Goal: Task Accomplishment & Management: Use online tool/utility

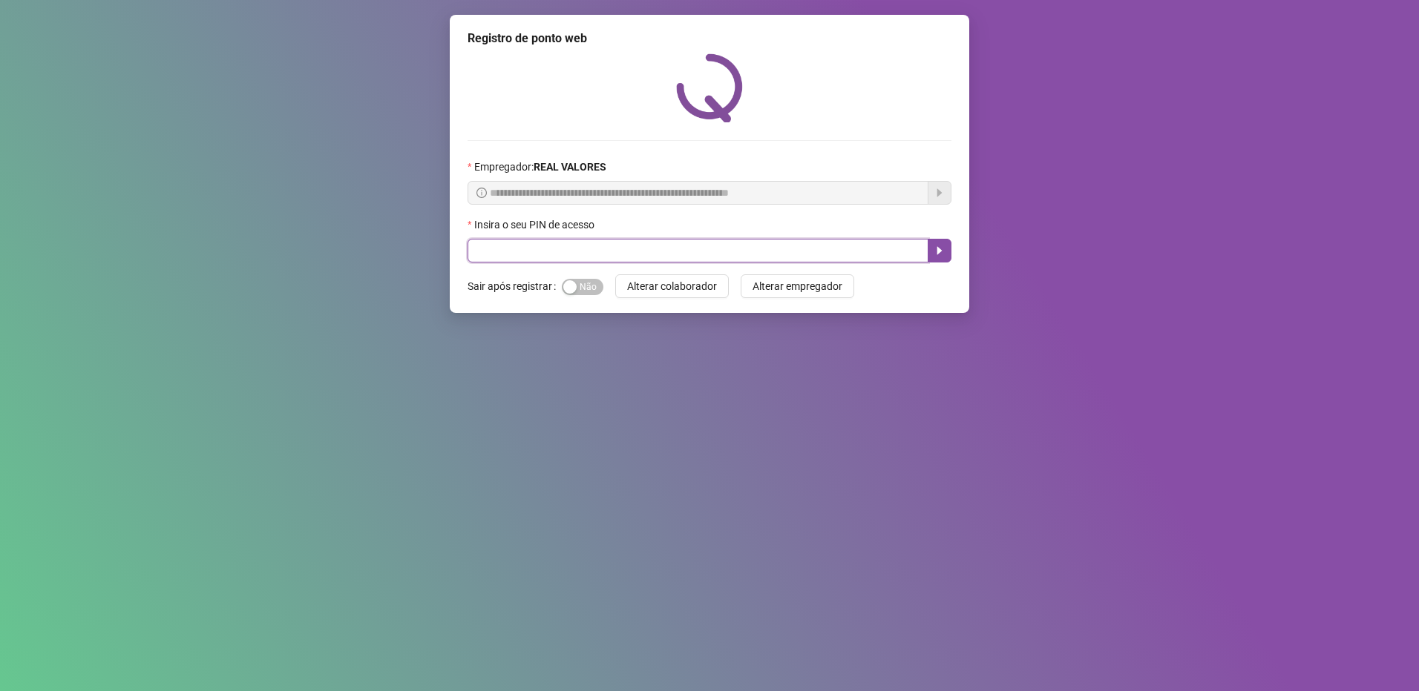
click at [674, 249] on input "text" at bounding box center [697, 251] width 461 height 24
type input "*****"
click at [939, 249] on icon "caret-right" at bounding box center [939, 251] width 12 height 12
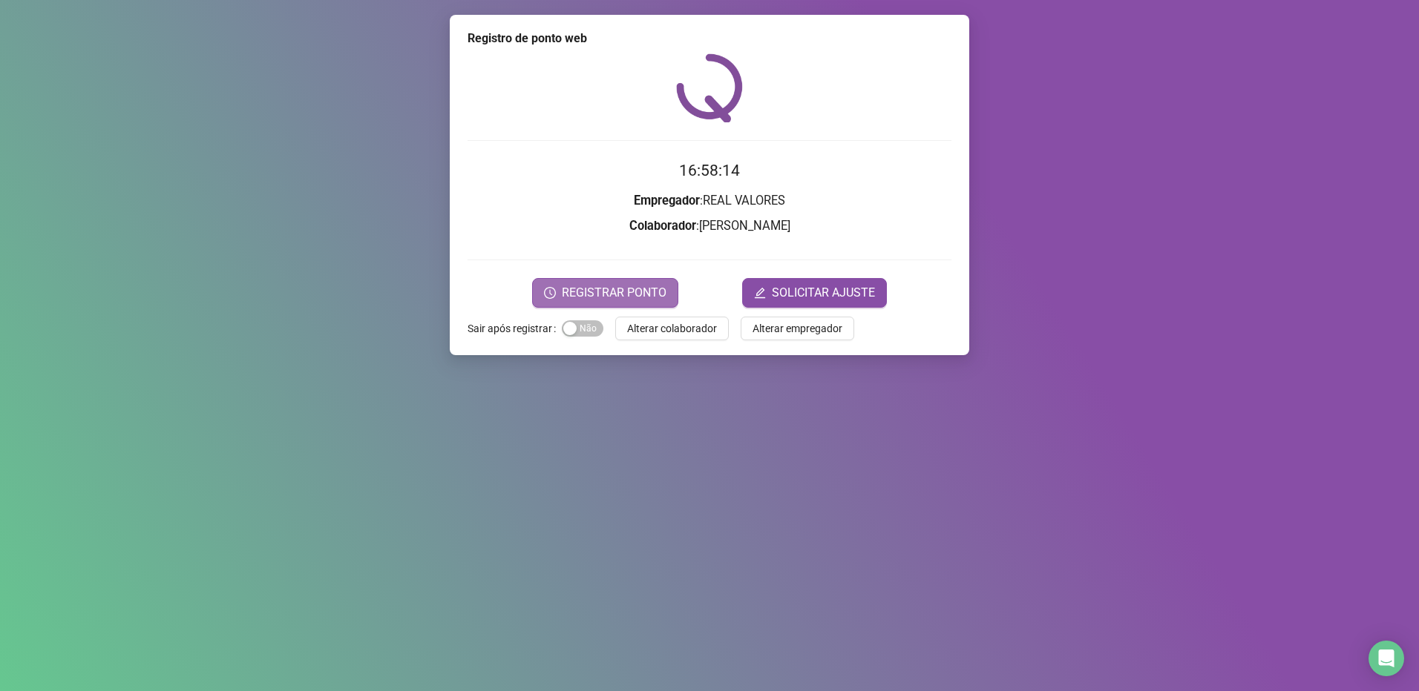
click at [628, 296] on span "REGISTRAR PONTO" at bounding box center [614, 293] width 105 height 18
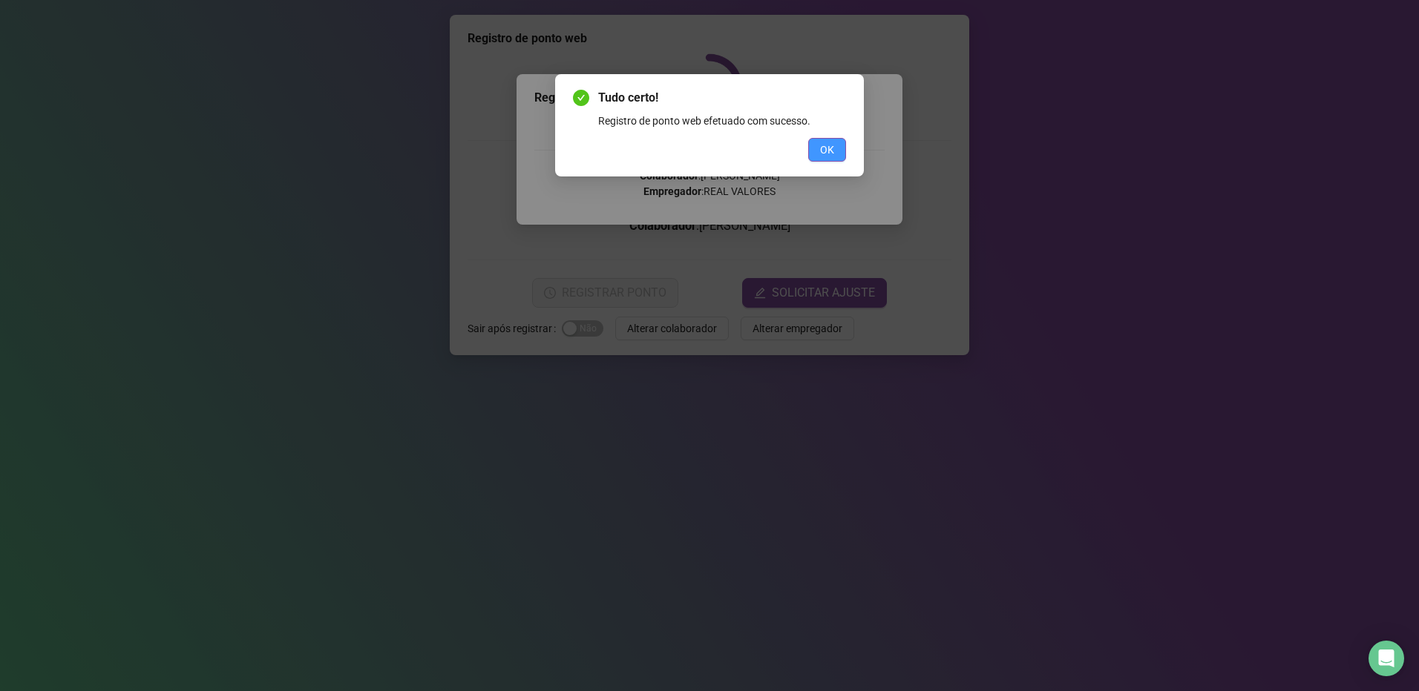
drag, startPoint x: 832, startPoint y: 164, endPoint x: 832, endPoint y: 156, distance: 8.2
click at [832, 163] on div "Tudo certo! Registro de ponto web efetuado com sucesso. OK" at bounding box center [709, 125] width 309 height 102
click at [834, 146] on button "OK" at bounding box center [827, 150] width 38 height 24
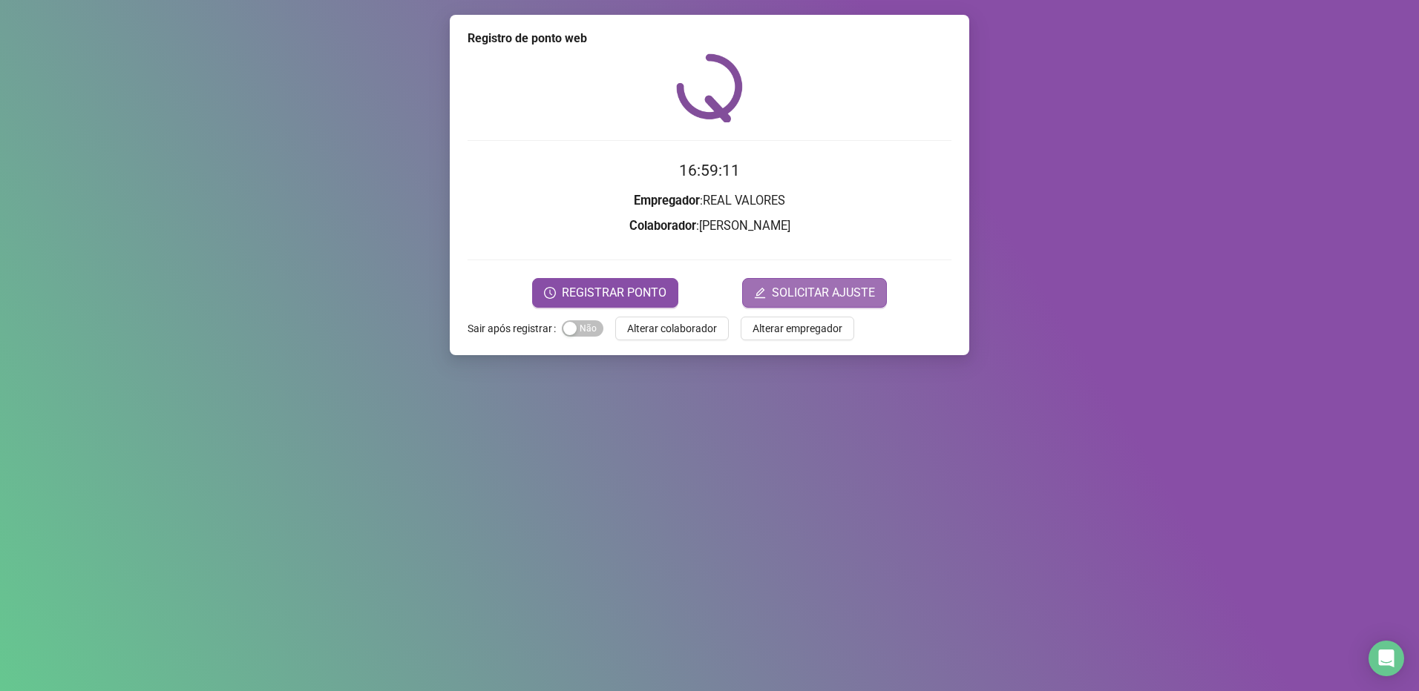
click at [800, 297] on span "SOLICITAR AJUSTE" at bounding box center [823, 293] width 103 height 18
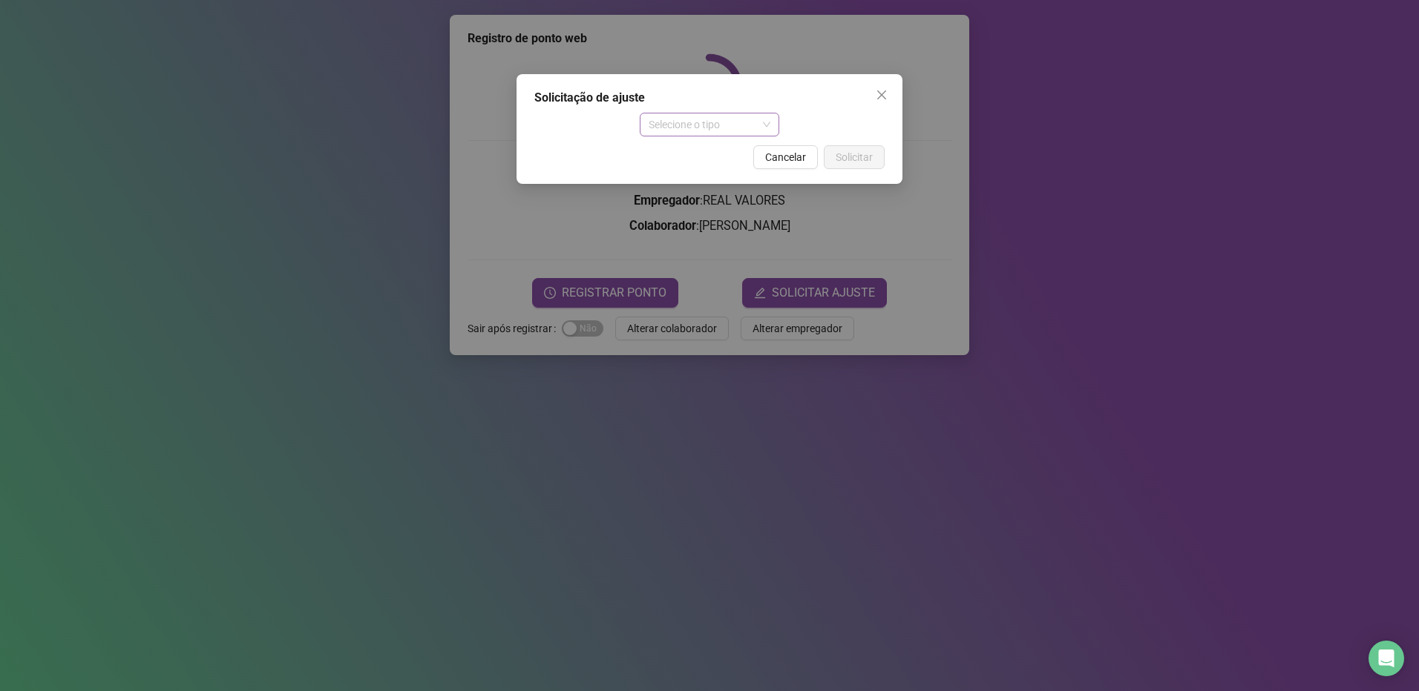
click at [717, 124] on span "Selecione o tipo" at bounding box center [709, 125] width 122 height 22
click at [712, 157] on div "Ajuste manual" at bounding box center [709, 154] width 116 height 16
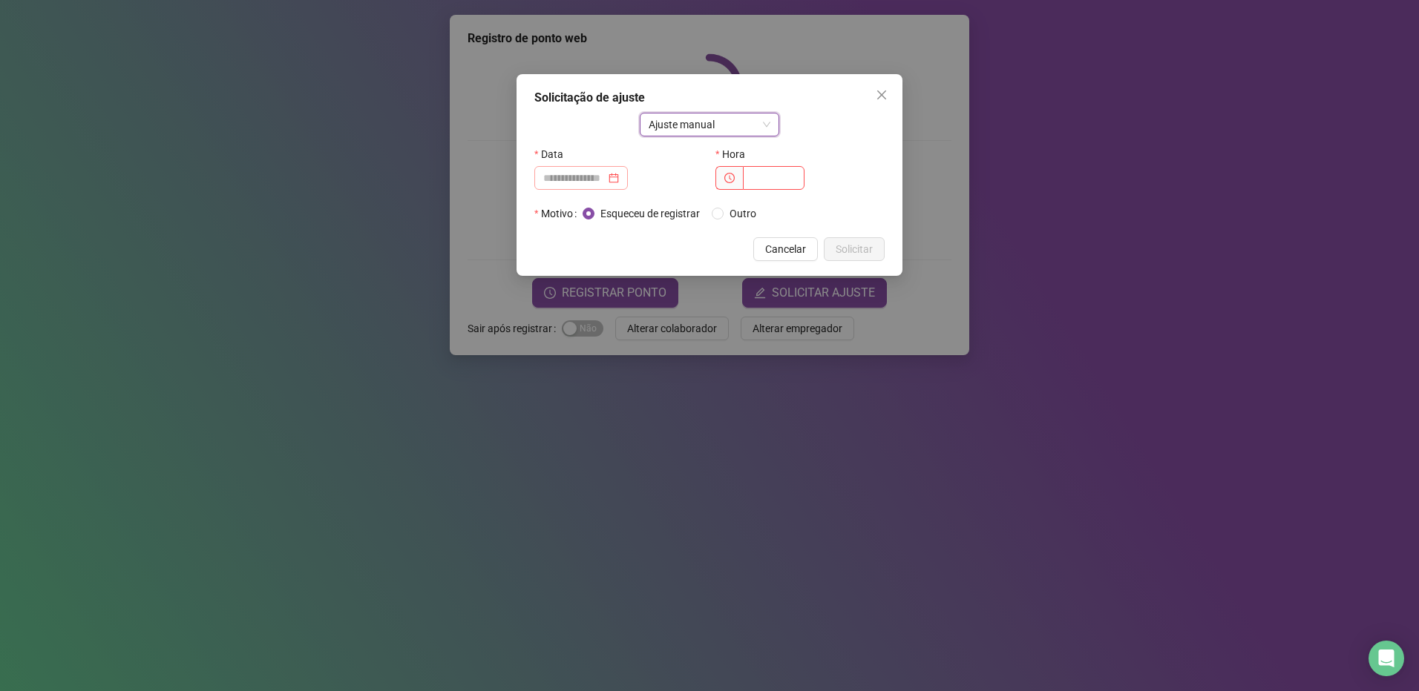
click at [628, 180] on div at bounding box center [580, 178] width 93 height 24
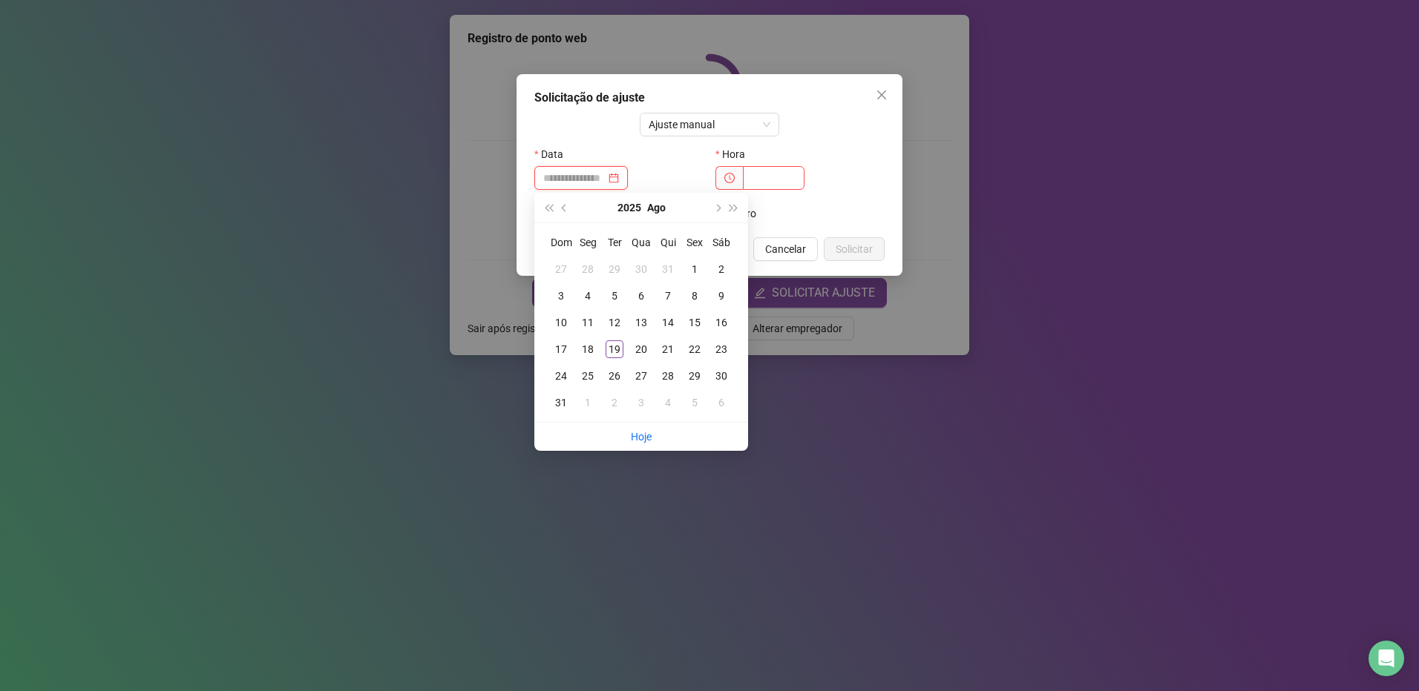
click at [619, 179] on div at bounding box center [581, 178] width 76 height 16
type input "**********"
click at [613, 344] on div "19" at bounding box center [614, 350] width 18 height 18
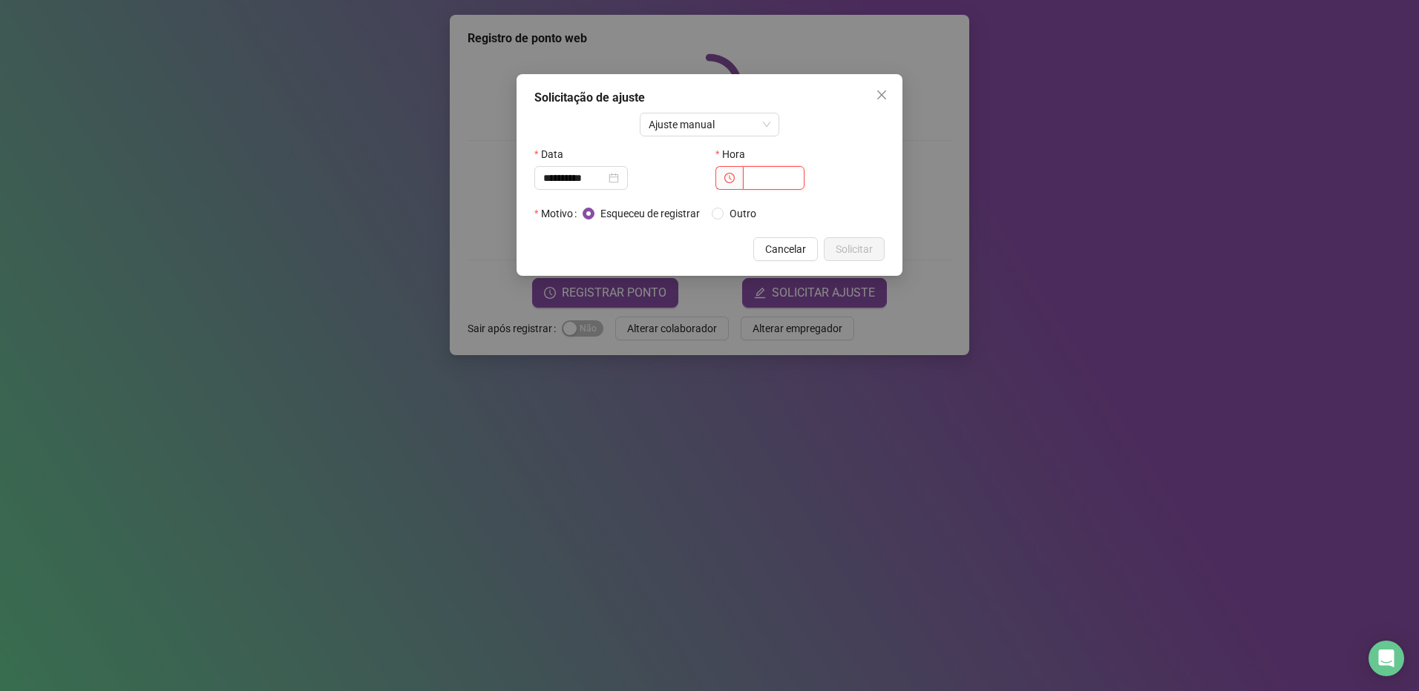
click at [769, 171] on input "text" at bounding box center [774, 178] width 62 height 24
type input "*****"
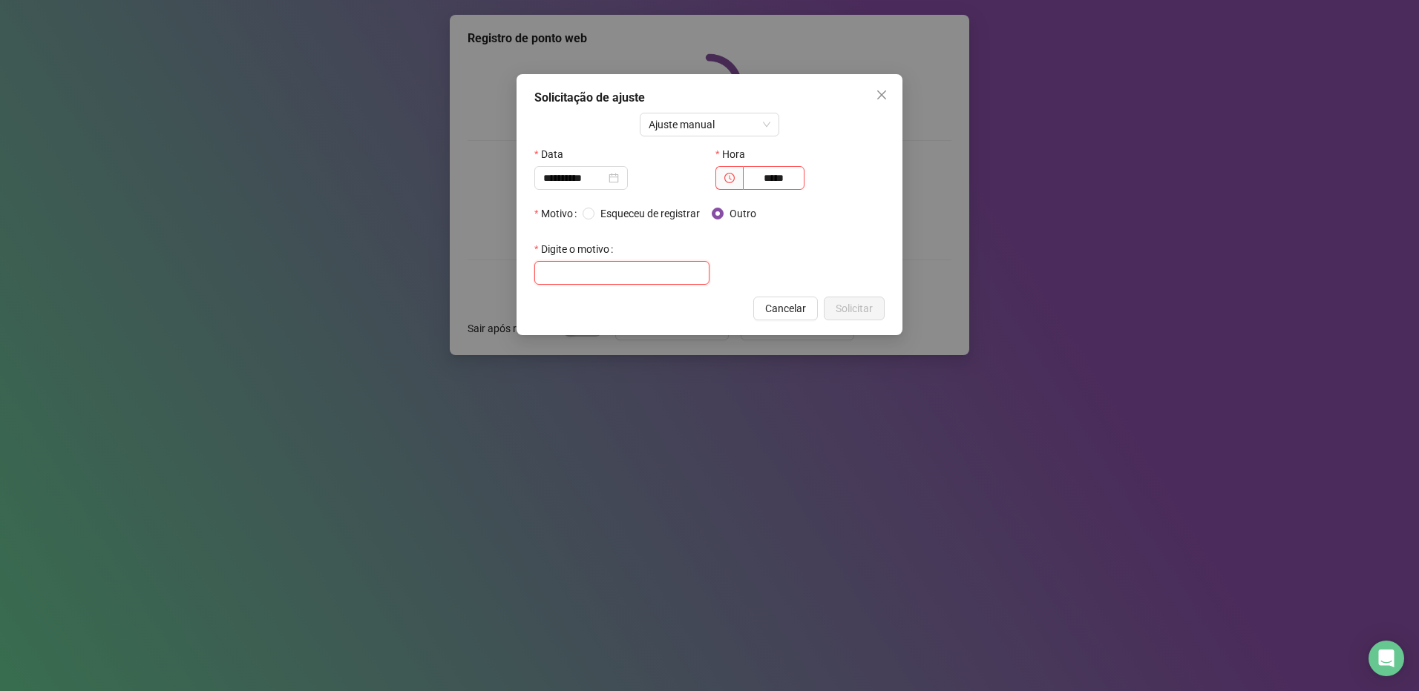
click at [641, 277] on input "text" at bounding box center [621, 273] width 175 height 24
type input "**********"
click at [862, 310] on span "Solicitar" at bounding box center [853, 308] width 37 height 16
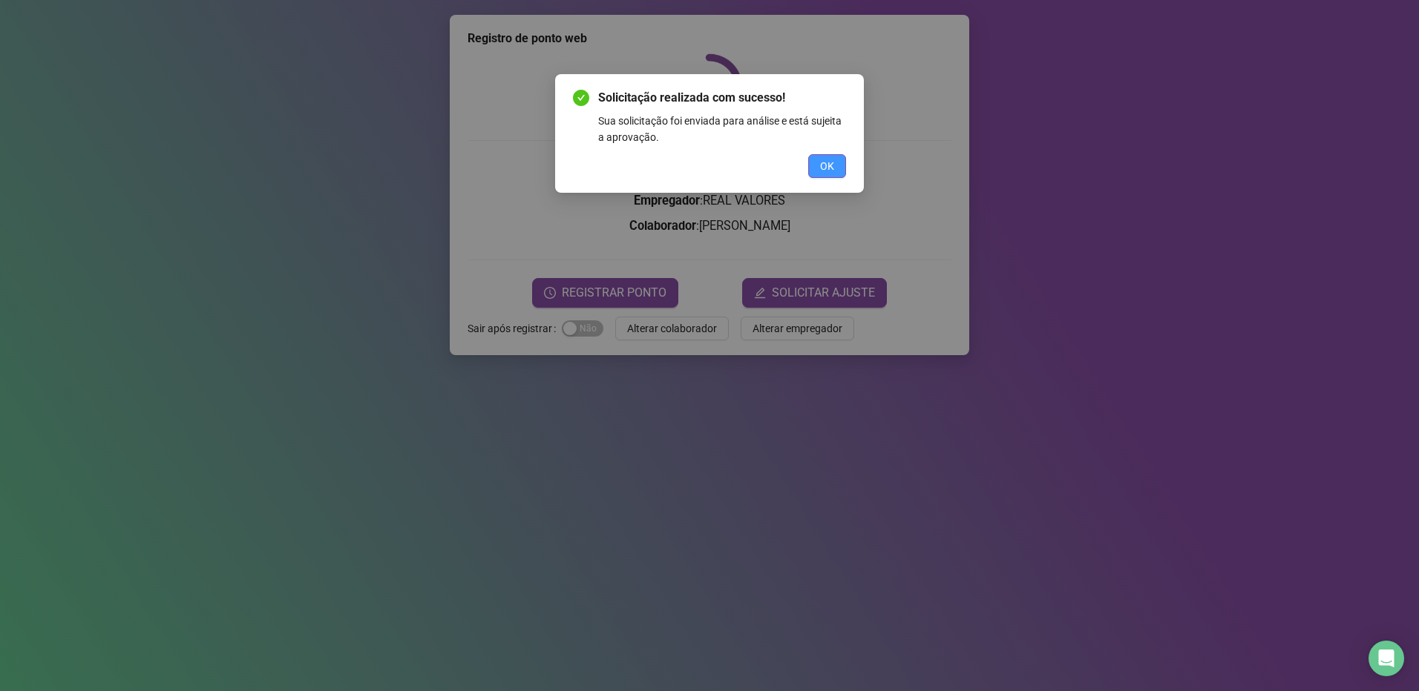
click at [838, 162] on button "OK" at bounding box center [827, 166] width 38 height 24
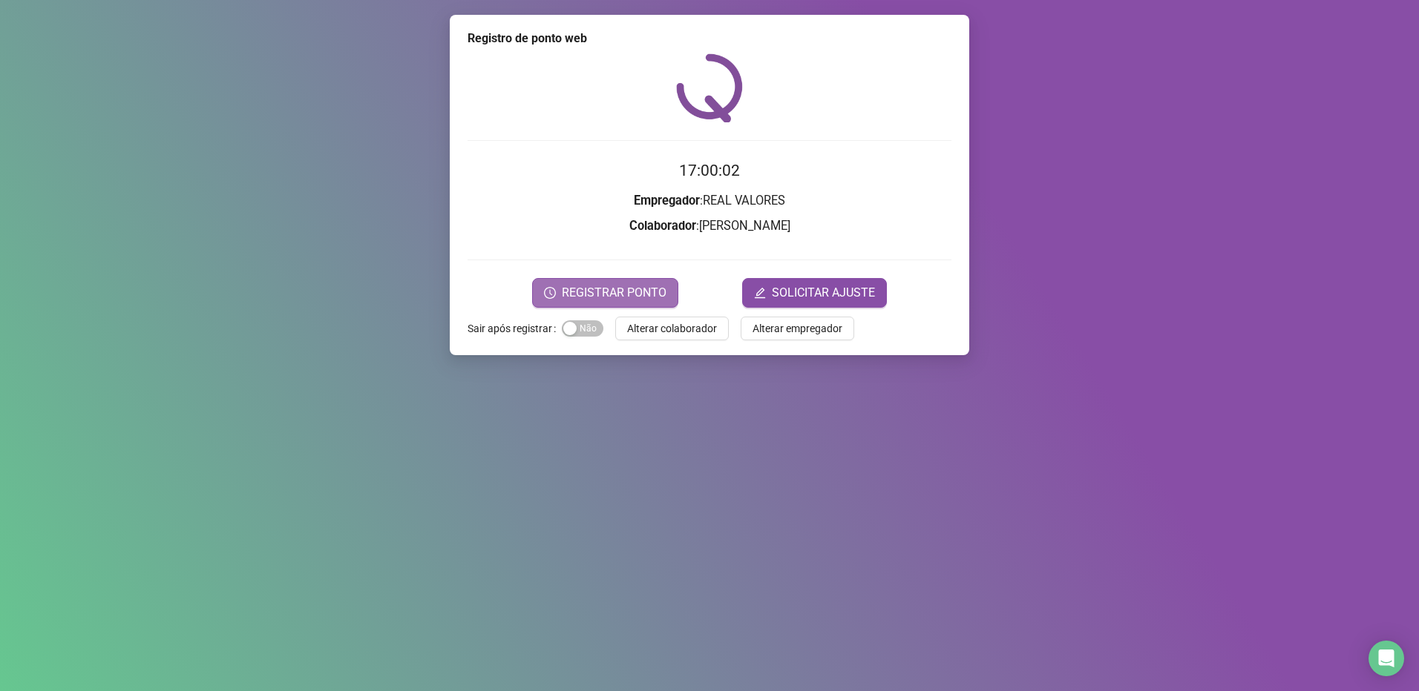
click at [617, 292] on span "REGISTRAR PONTO" at bounding box center [614, 293] width 105 height 18
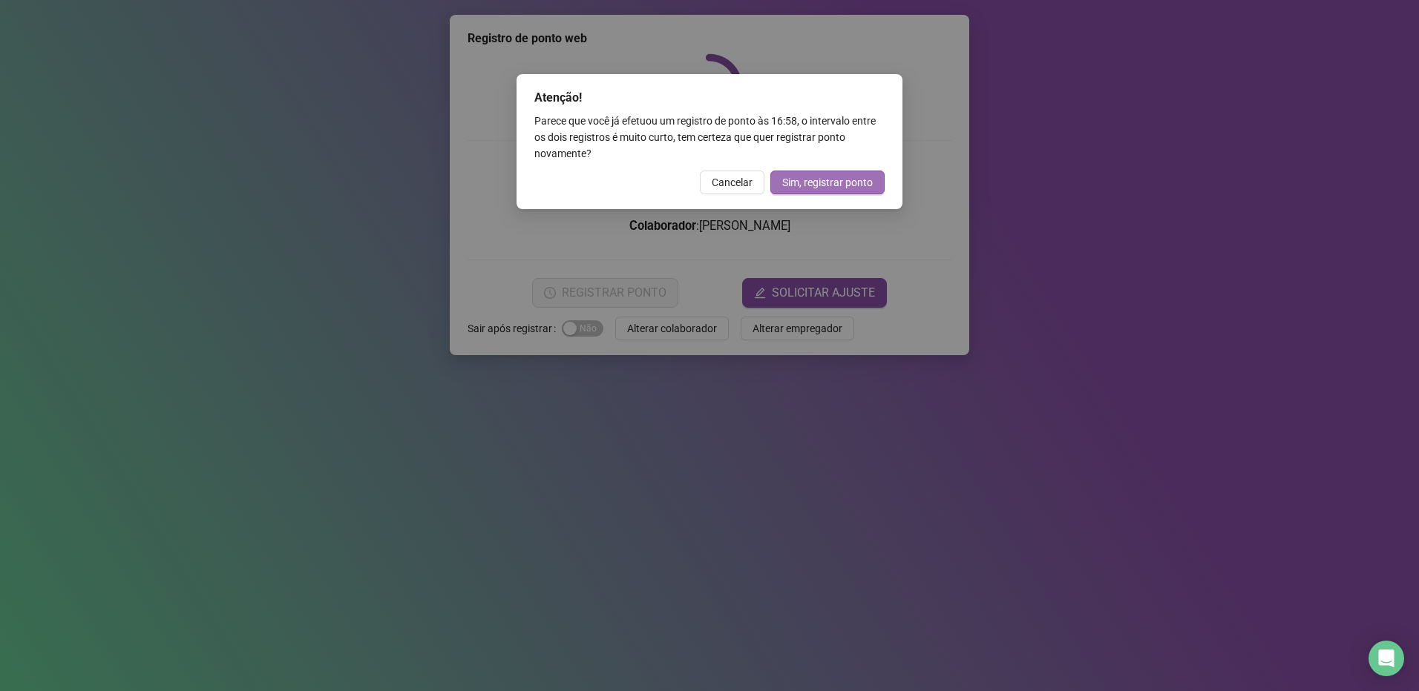
click at [804, 186] on span "Sim, registrar ponto" at bounding box center [827, 182] width 91 height 16
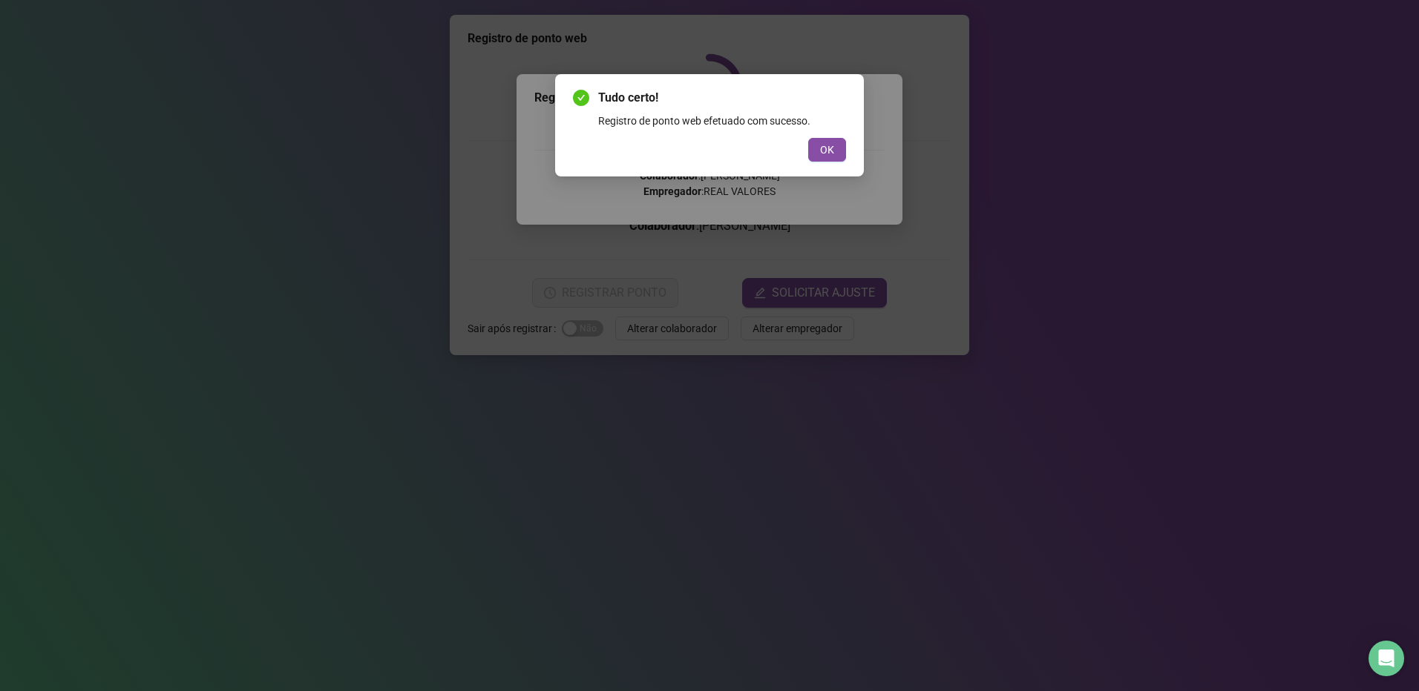
click at [837, 137] on div "Tudo certo! Registro de ponto web efetuado com sucesso. OK" at bounding box center [709, 125] width 273 height 73
click at [824, 149] on span "OK" at bounding box center [827, 150] width 14 height 16
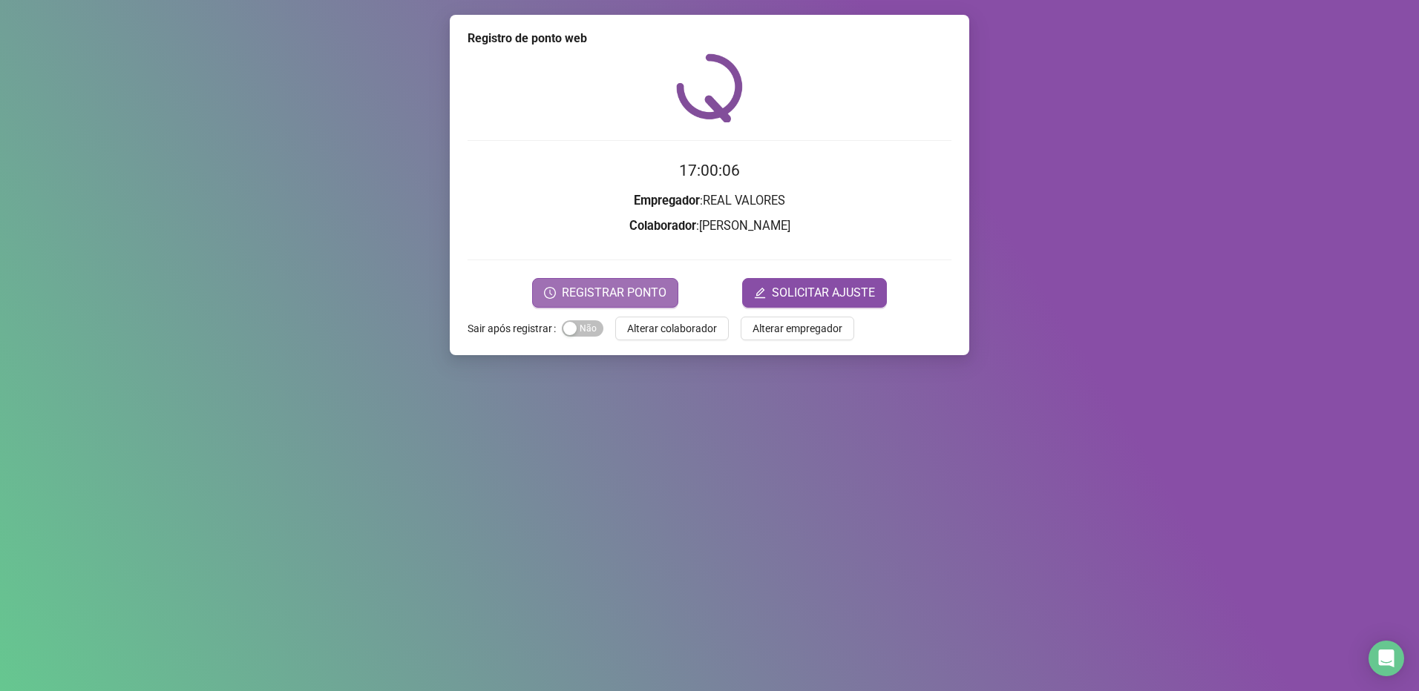
click at [611, 283] on button "REGISTRAR PONTO" at bounding box center [605, 293] width 146 height 30
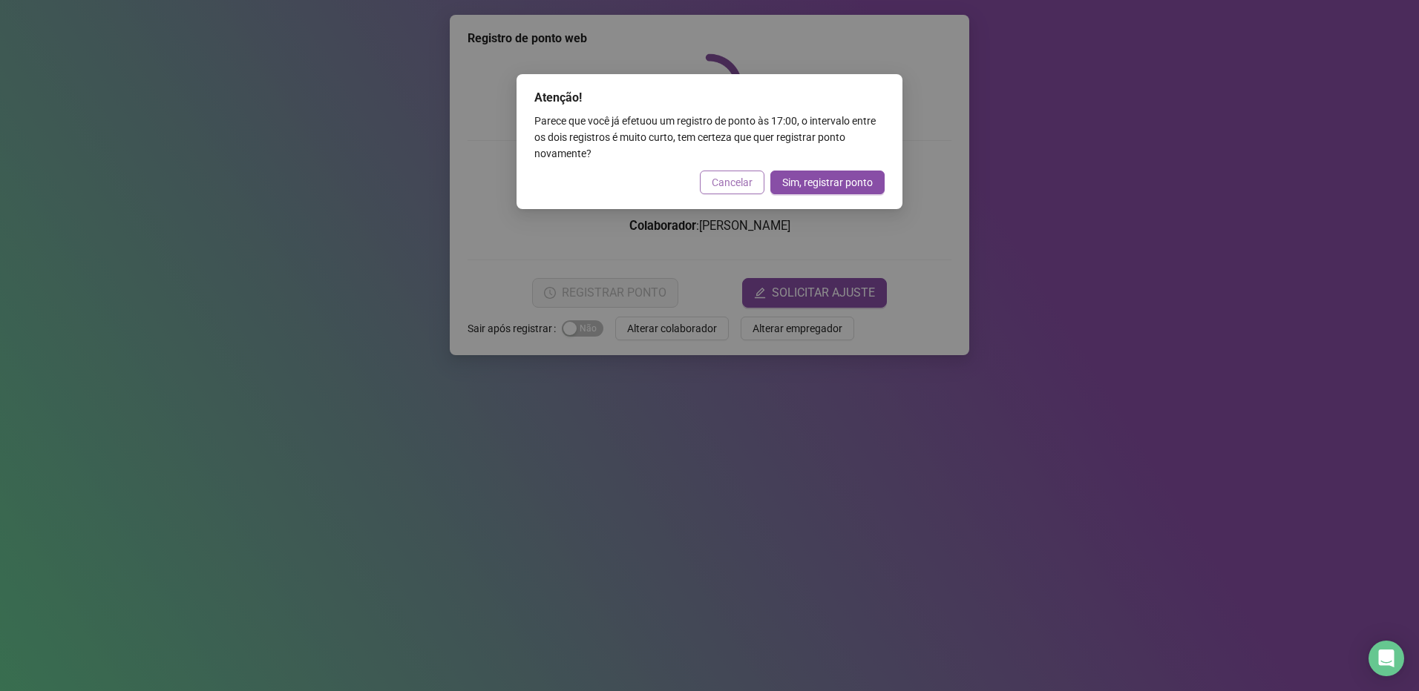
click at [745, 175] on span "Cancelar" at bounding box center [732, 182] width 41 height 16
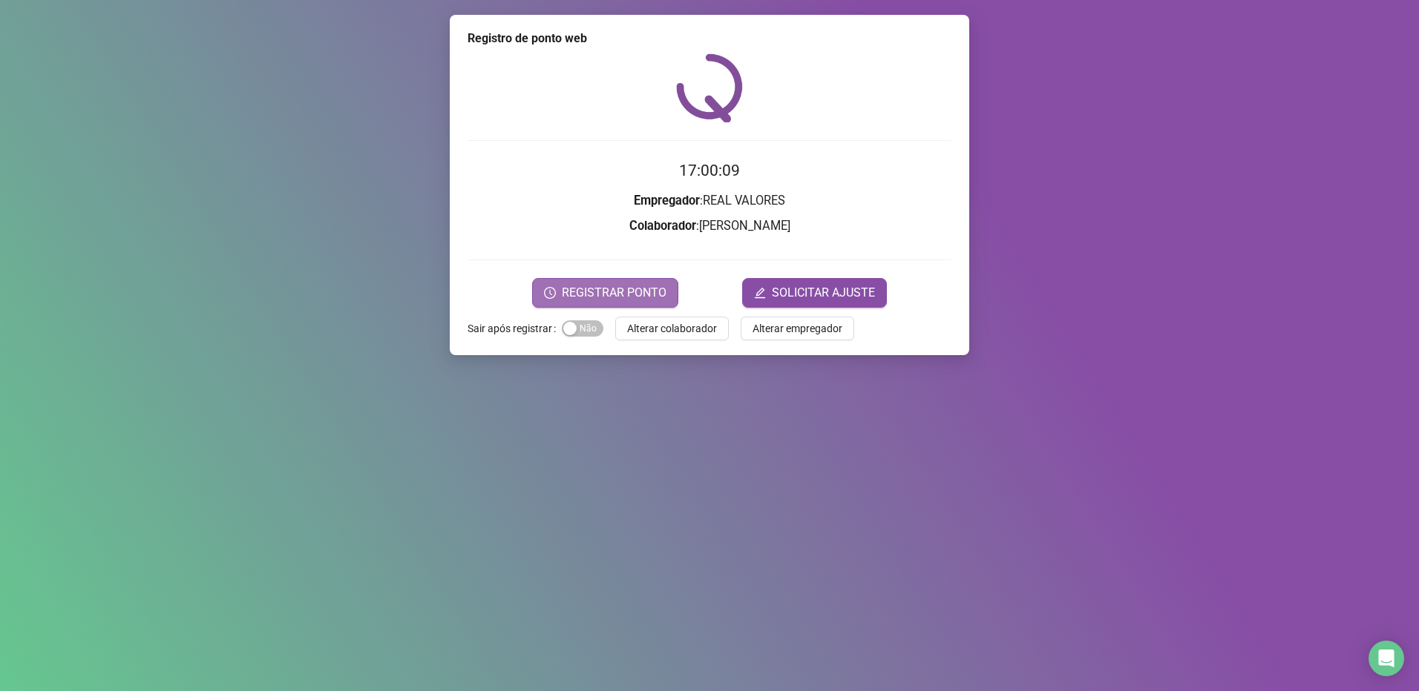
click at [617, 303] on button "REGISTRAR PONTO" at bounding box center [605, 293] width 146 height 30
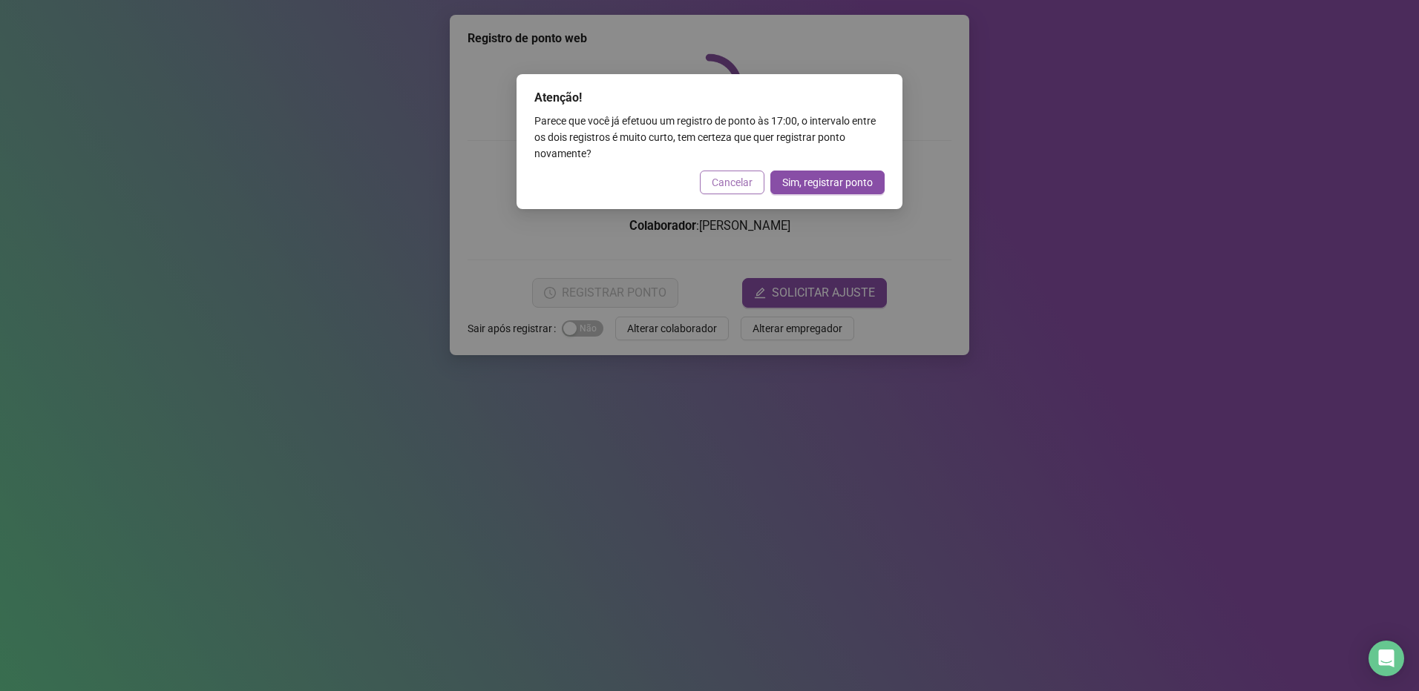
click at [720, 181] on span "Cancelar" at bounding box center [732, 182] width 41 height 16
